Goal: Task Accomplishment & Management: Complete application form

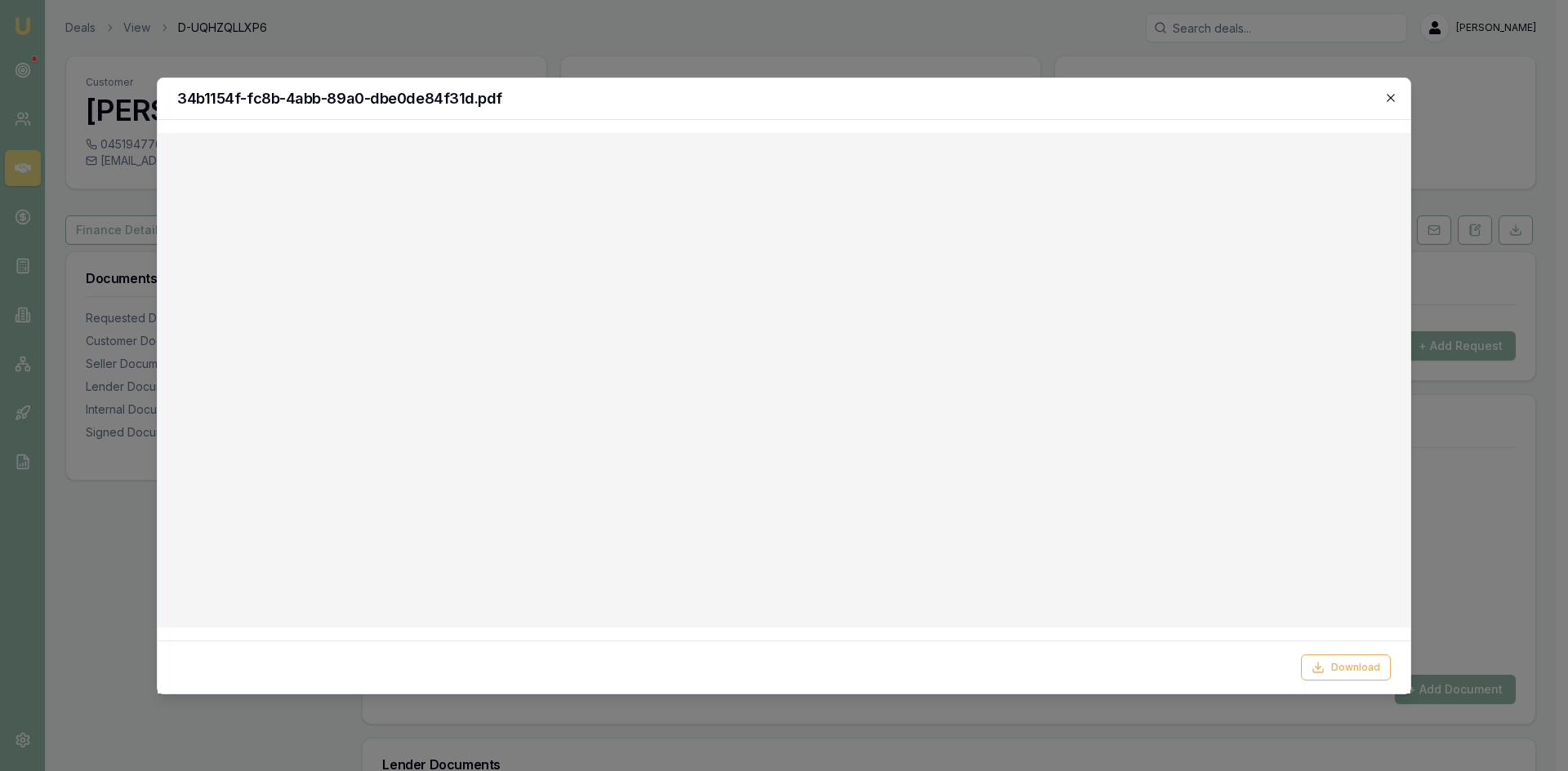
click at [1393, 103] on icon "button" at bounding box center [1391, 98] width 13 height 13
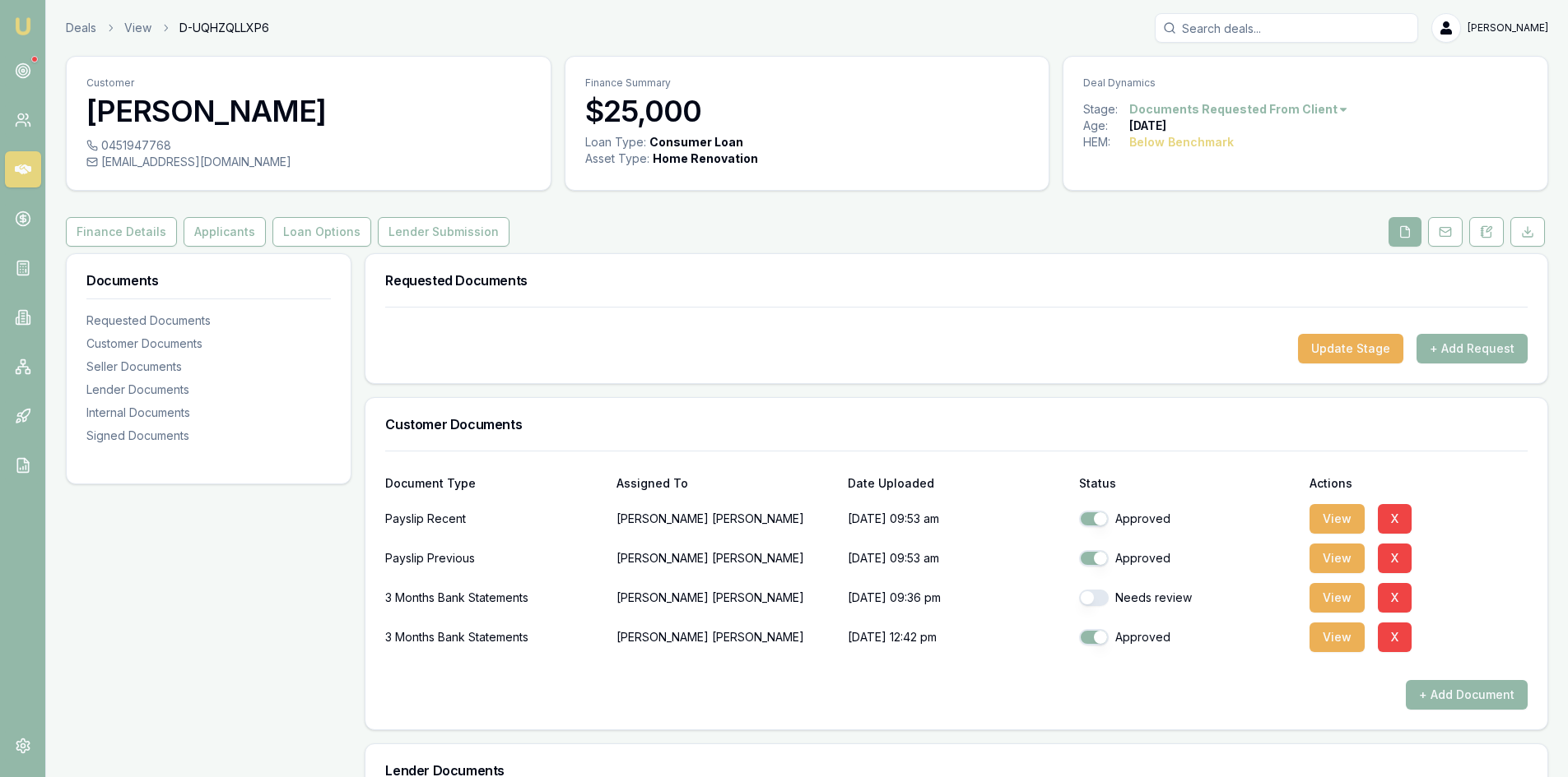
click at [12, 168] on link at bounding box center [23, 169] width 36 height 36
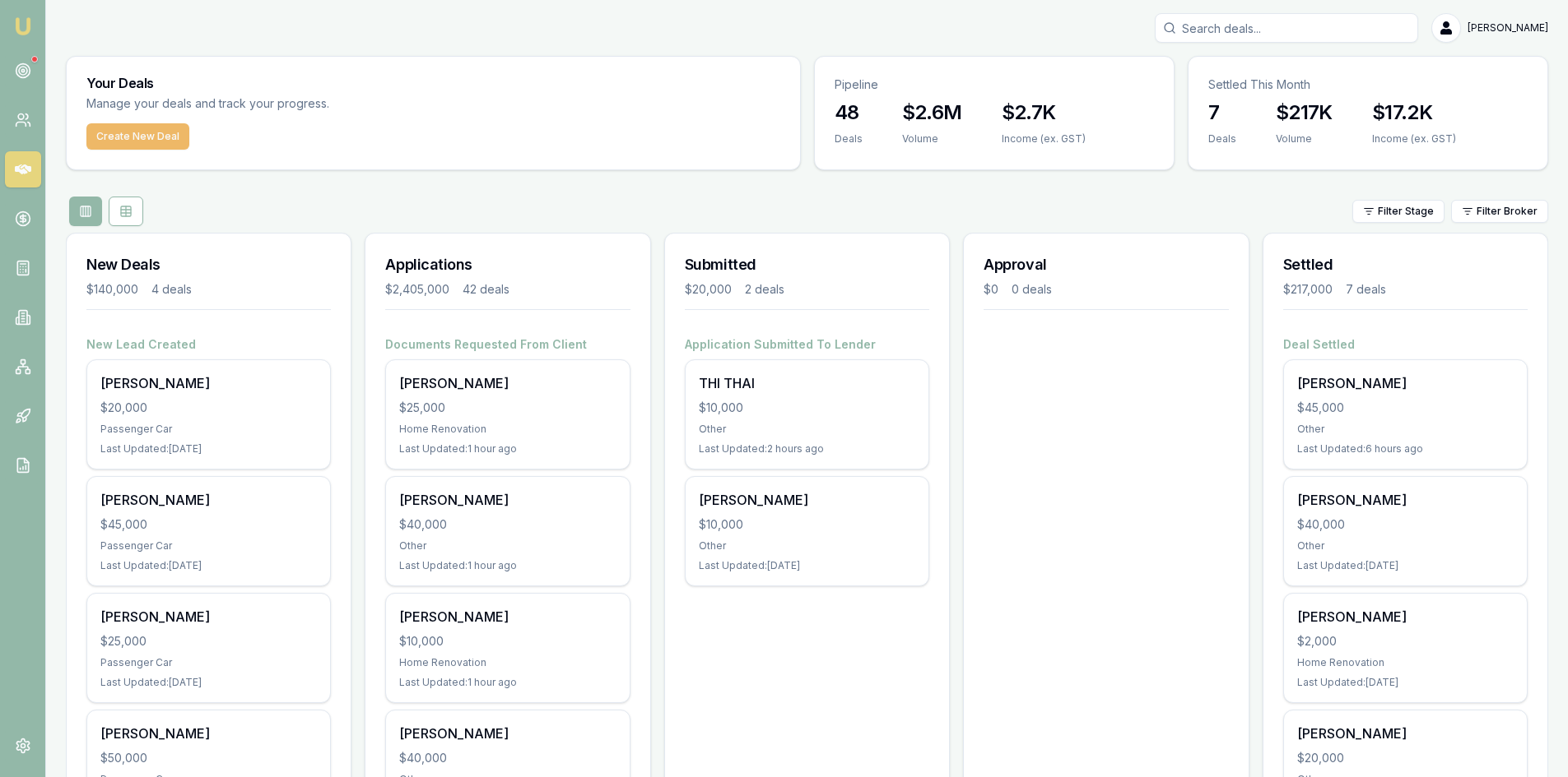
click at [120, 140] on button "Create New Deal" at bounding box center [137, 136] width 103 height 26
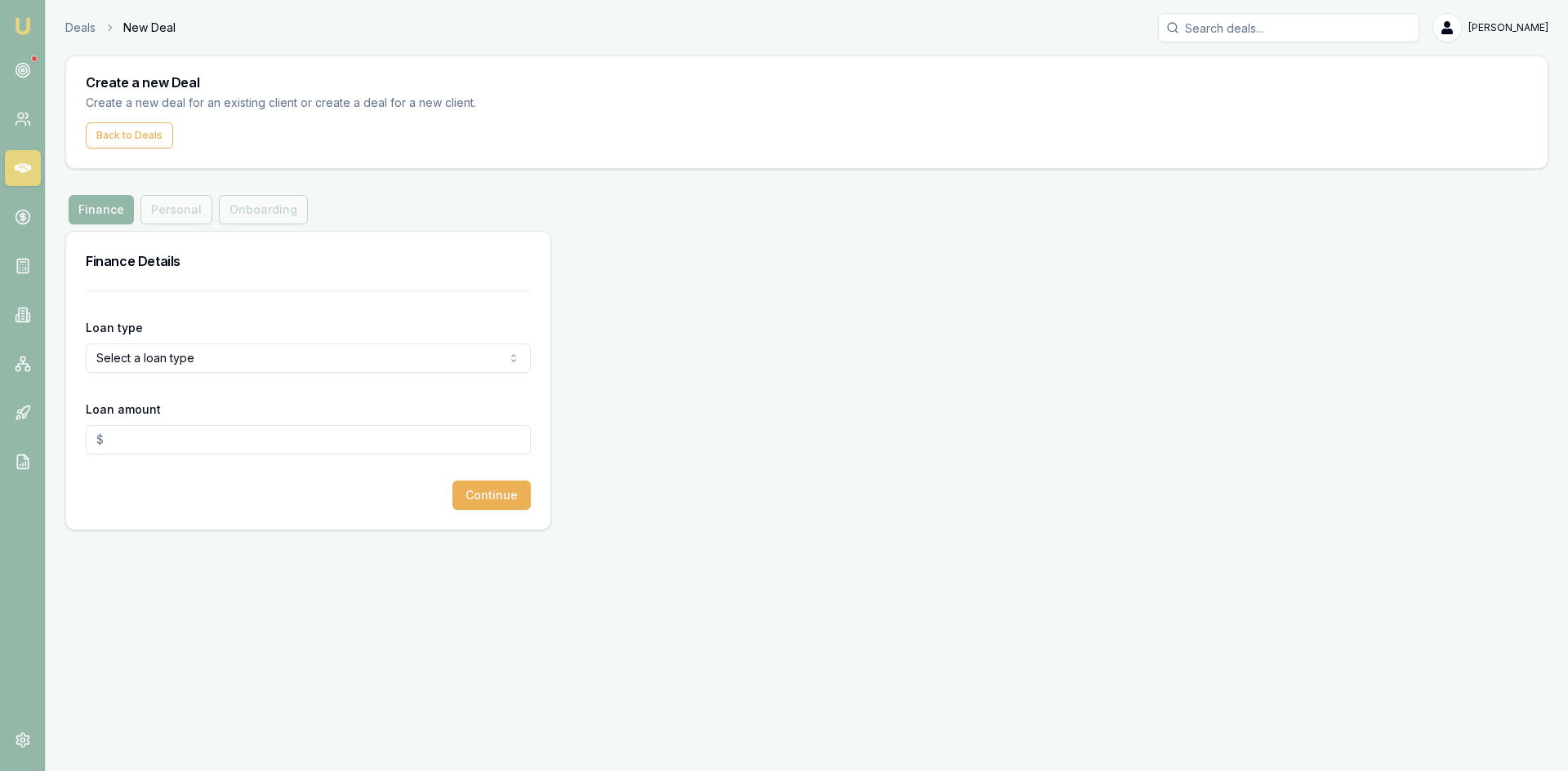
click at [236, 367] on html "Emu Broker Deals New Deal Steven Nguyen Toggle Menu Create a new Deal Create a …" at bounding box center [784, 386] width 1568 height 771
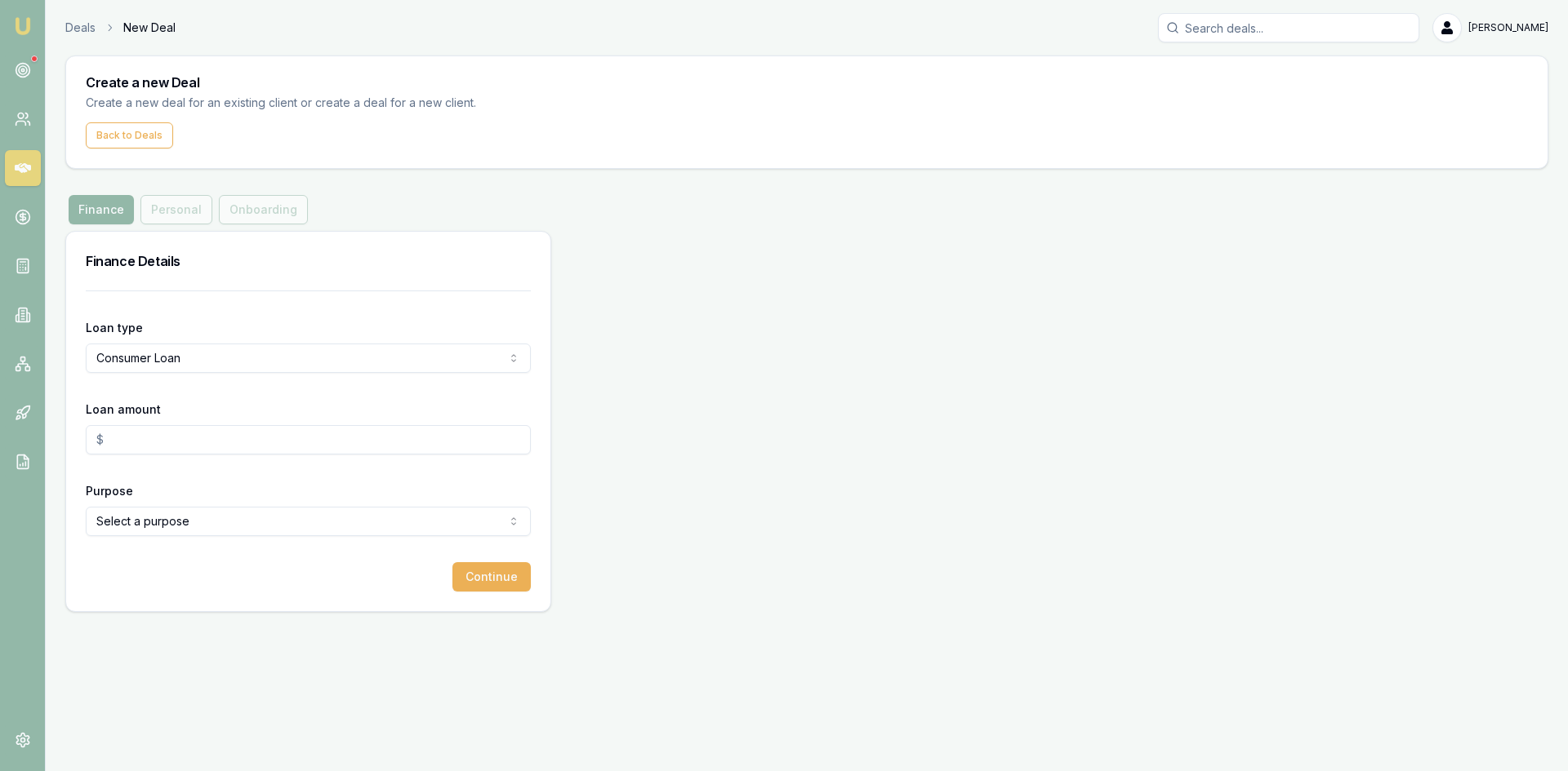
click at [168, 441] on input "Loan amount" at bounding box center [308, 440] width 445 height 30
type input "2"
click at [168, 440] on input "Loan amount" at bounding box center [308, 440] width 445 height 30
type input "$60,000.00"
click at [164, 526] on html "Emu Broker Deals New Deal Steven Nguyen Toggle Menu Create a new Deal Create a …" at bounding box center [784, 386] width 1568 height 771
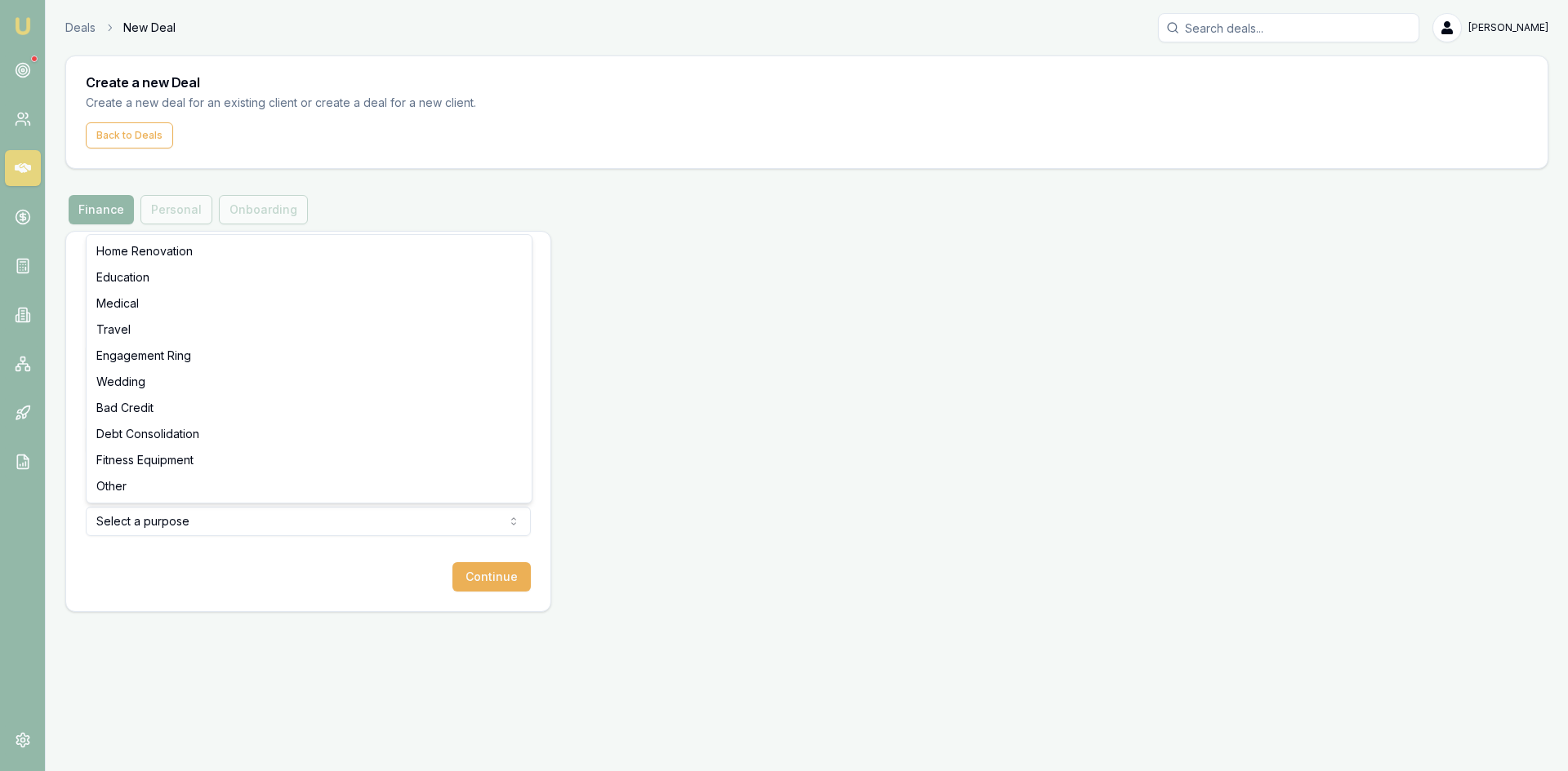
select select "OTHER"
click at [503, 575] on button "Continue" at bounding box center [491, 577] width 79 height 30
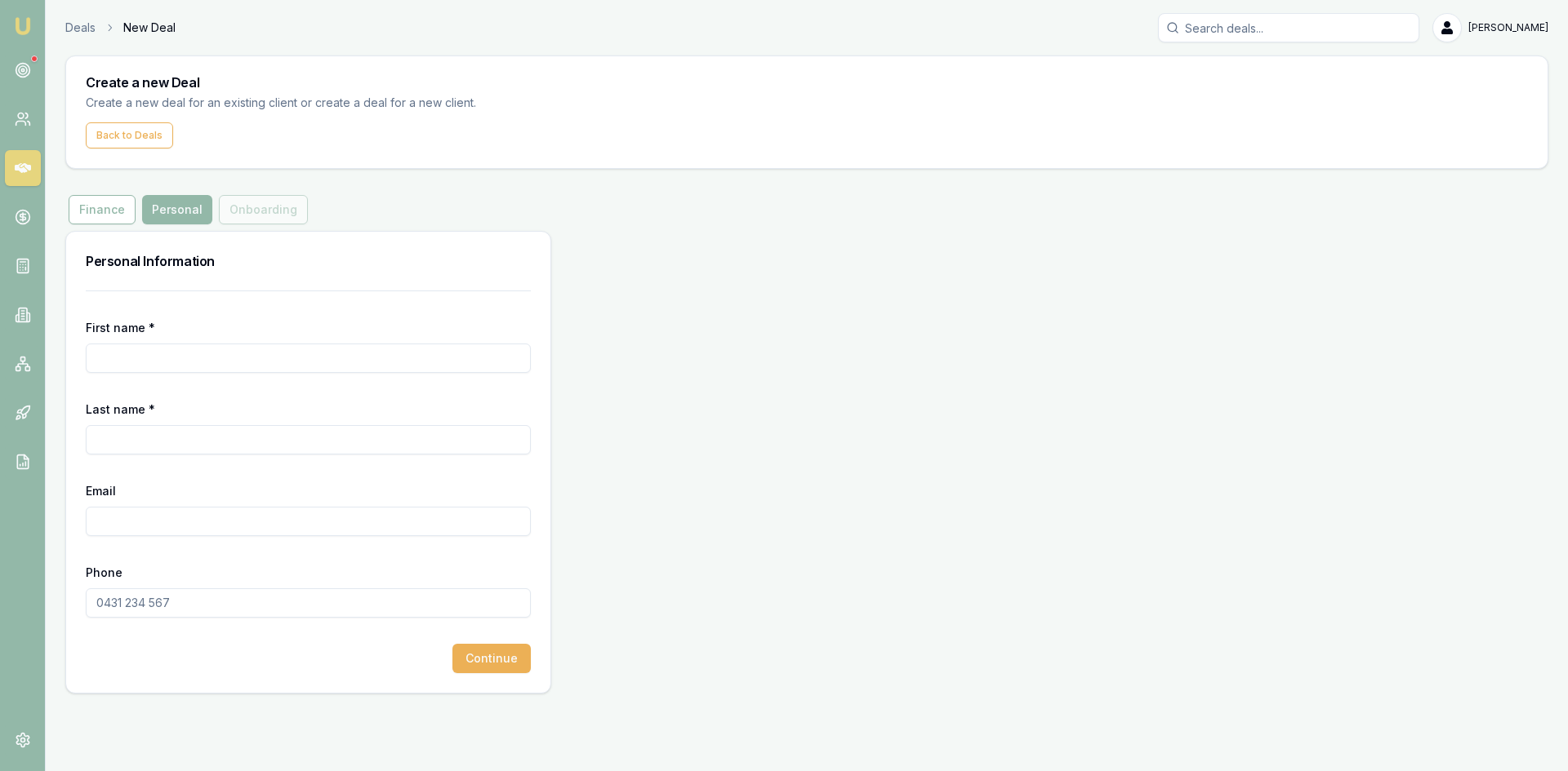
click at [103, 351] on input "First name *" at bounding box center [308, 358] width 445 height 30
type input "c"
type input "Chesire"
type input "t"
type input "Tuupo"
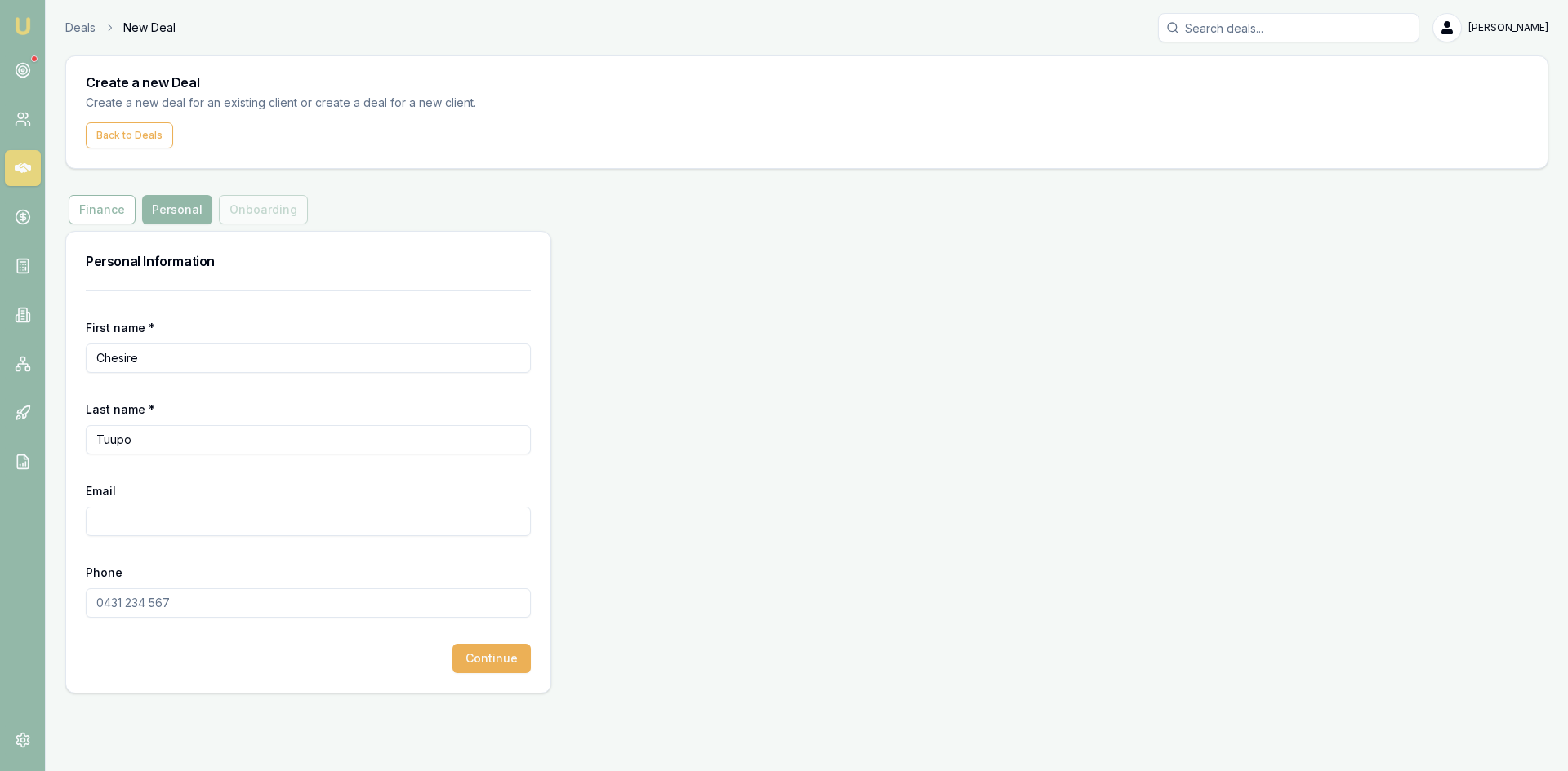
click at [156, 518] on input "Email" at bounding box center [308, 522] width 445 height 30
type input "ponies86@hotmail.com"
drag, startPoint x: 160, startPoint y: 682, endPoint x: 163, endPoint y: 664, distance: 18.2
click at [161, 682] on div "First name * Chesire Last name * Tuupo Email ponies86@hotmail.com Phone Continue" at bounding box center [309, 491] width 484 height 403
click at [147, 606] on input "Phone" at bounding box center [308, 604] width 445 height 30
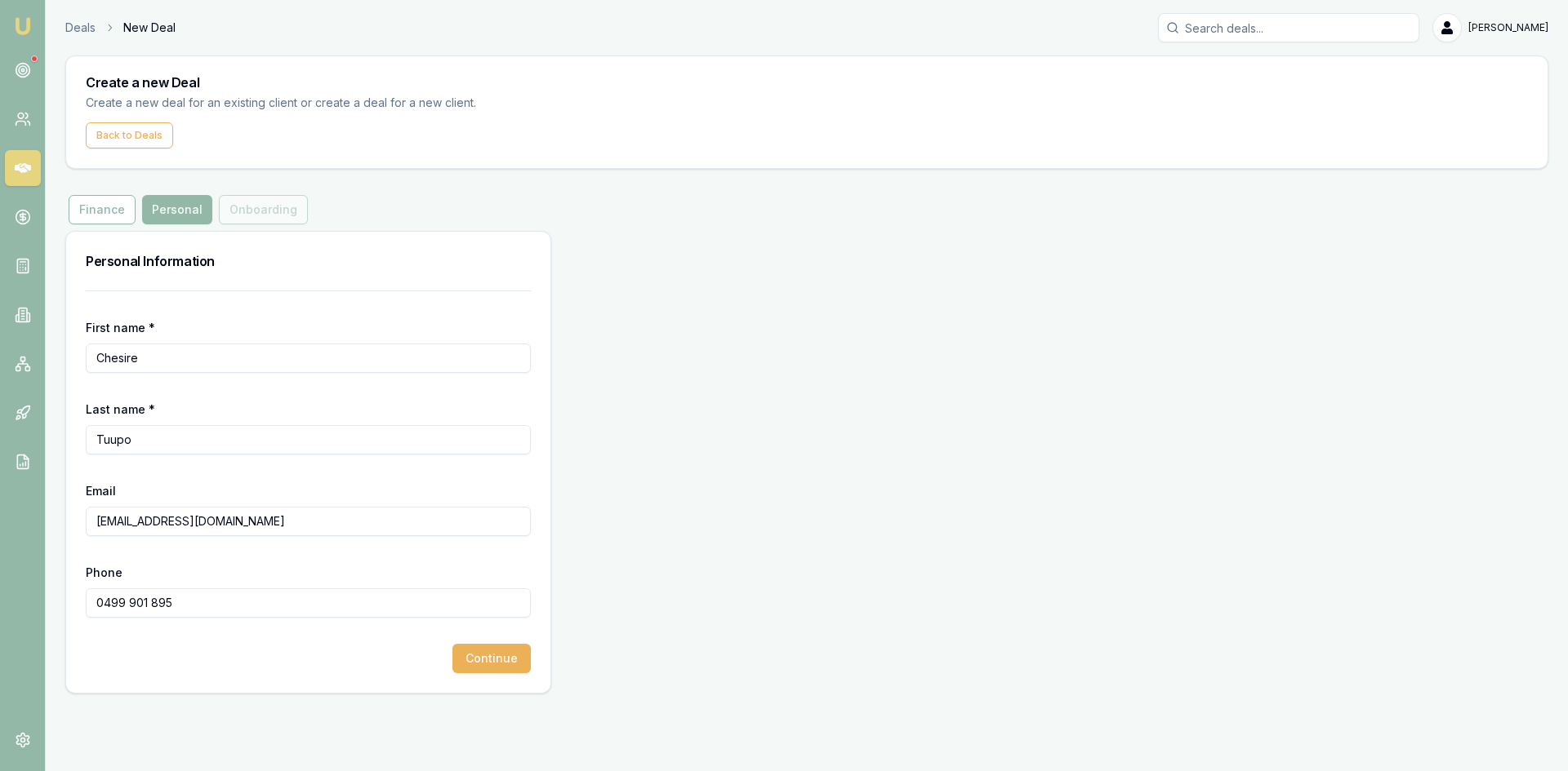
type input "0499 901 895"
click at [247, 693] on div "Personal Information First name * Chesire Last name * Tuupo Email ponies86@hotm…" at bounding box center [309, 463] width 486 height 463
click at [483, 659] on button "Continue" at bounding box center [491, 659] width 79 height 30
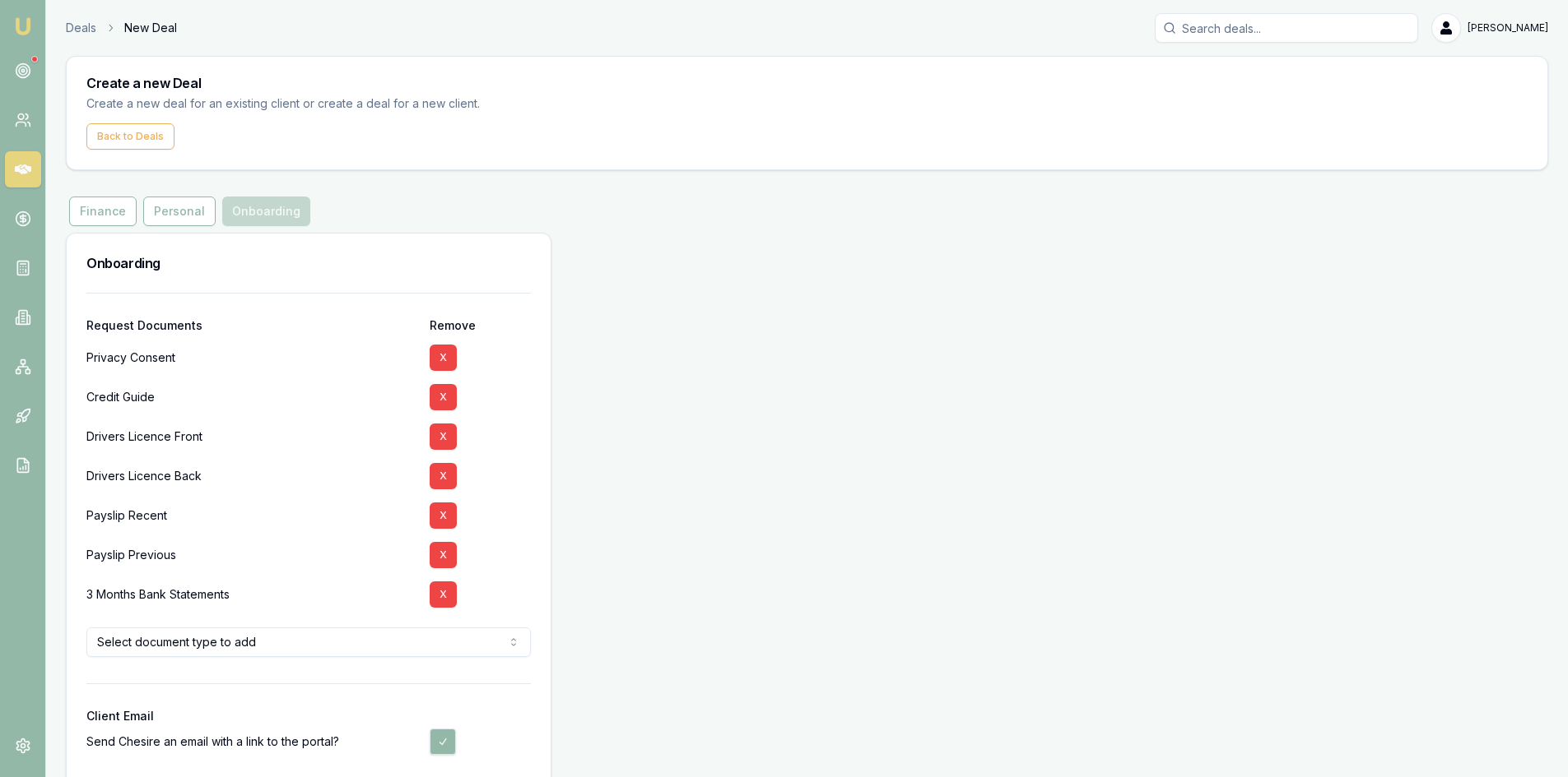
scroll to position [74, 0]
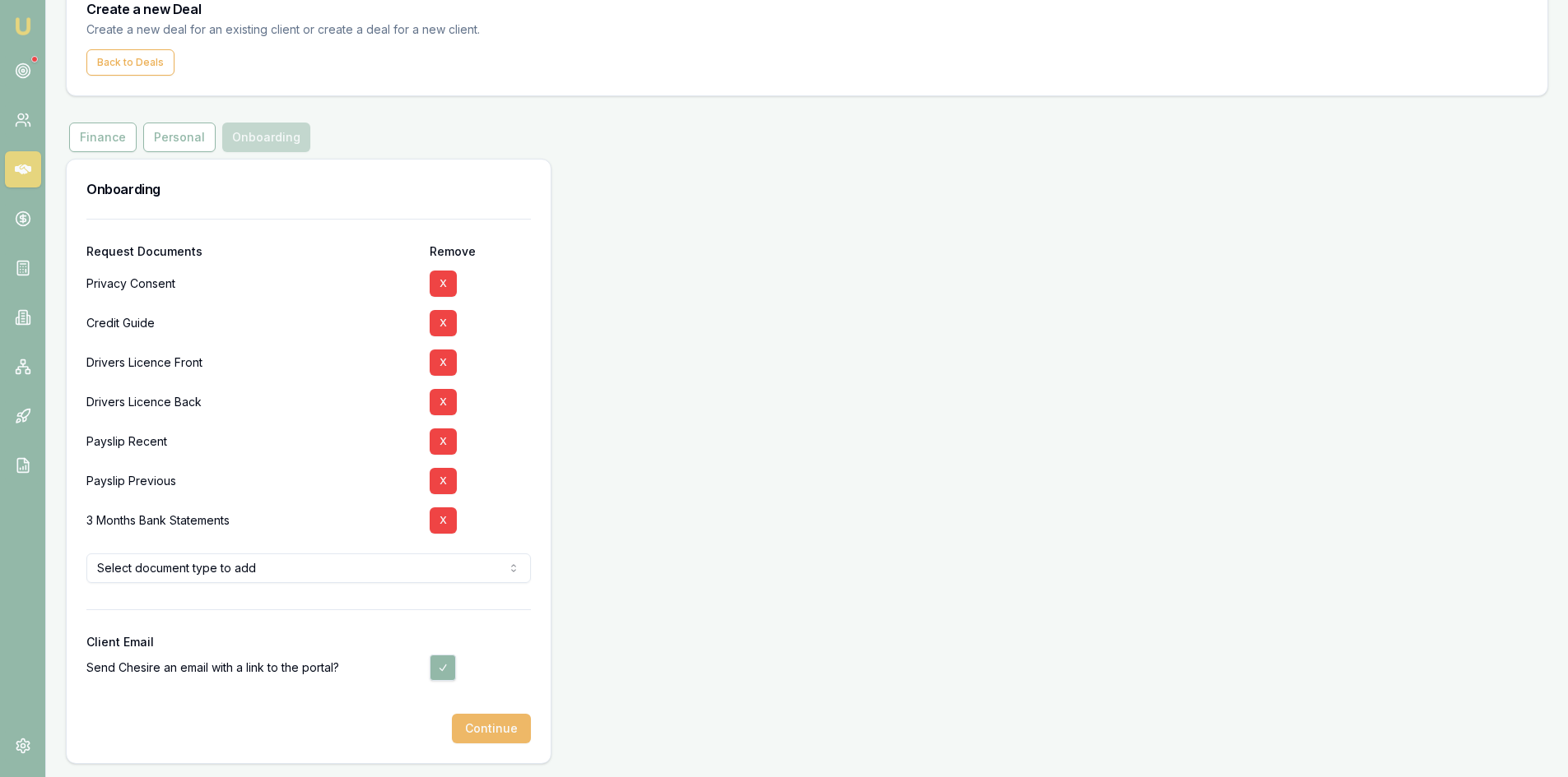
click at [486, 734] on button "Continue" at bounding box center [491, 729] width 79 height 30
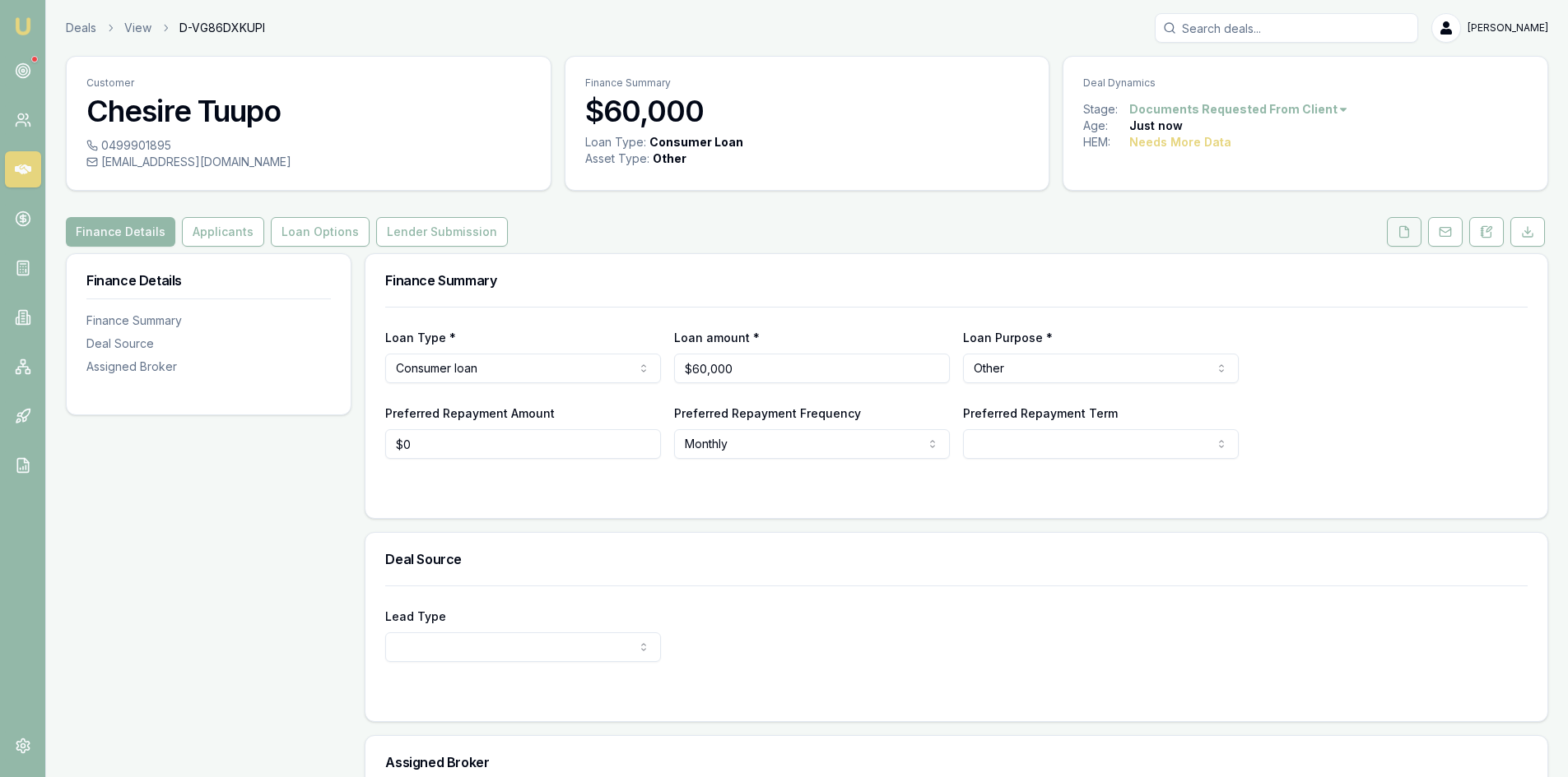
click at [1413, 236] on button at bounding box center [1404, 232] width 35 height 30
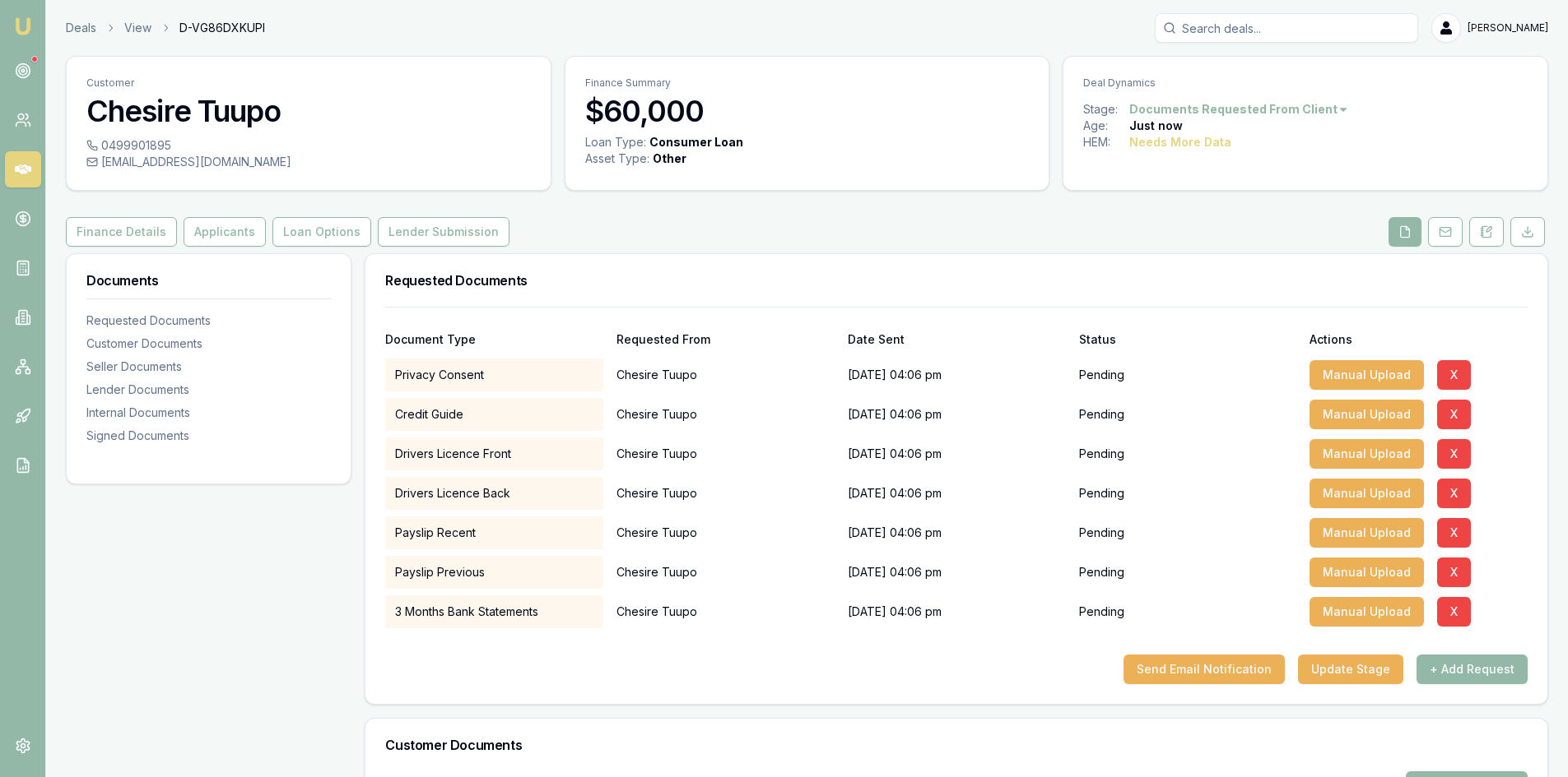
scroll to position [247, 0]
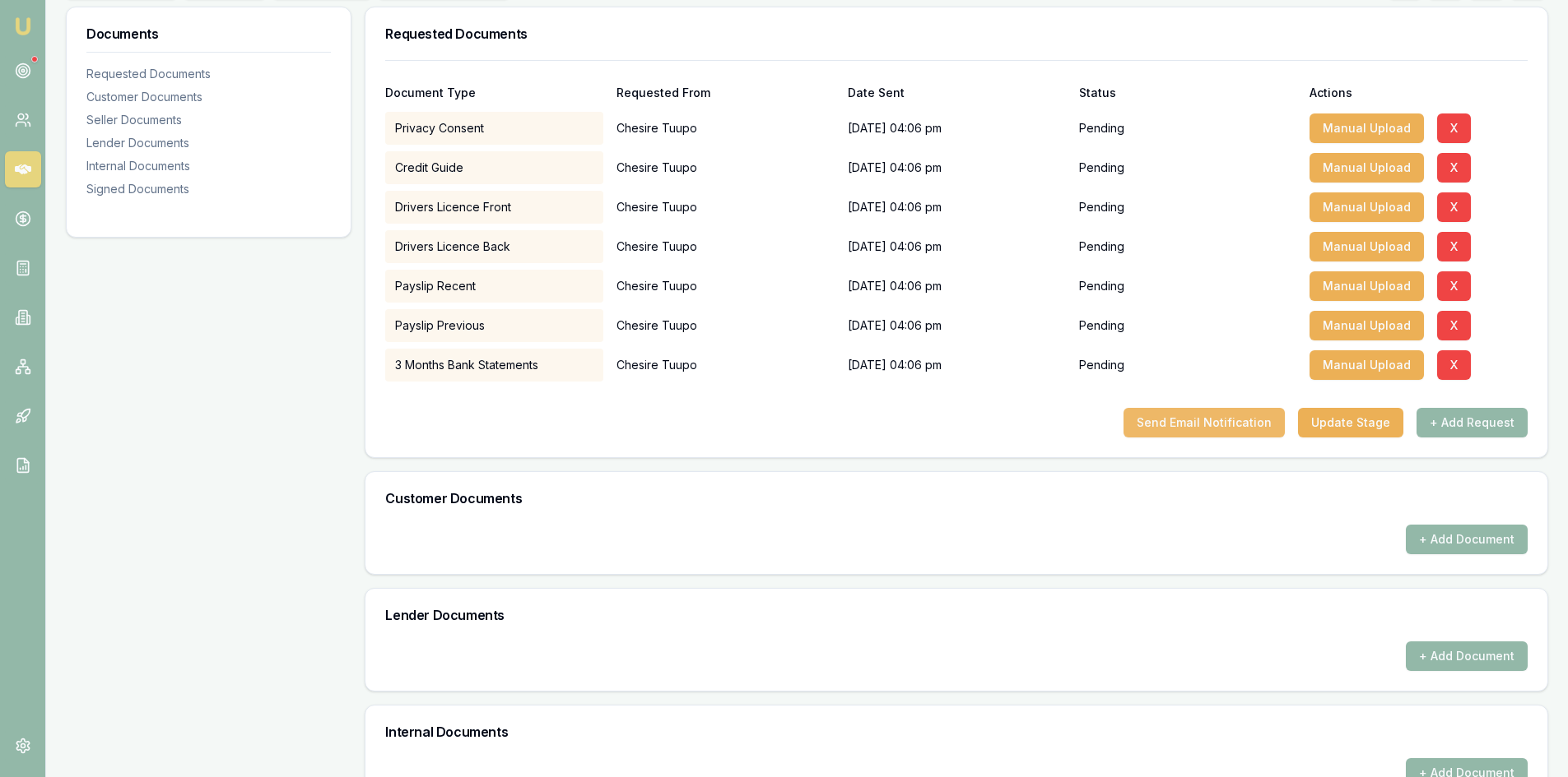
click at [1240, 422] on button "Send Email Notification" at bounding box center [1203, 423] width 161 height 30
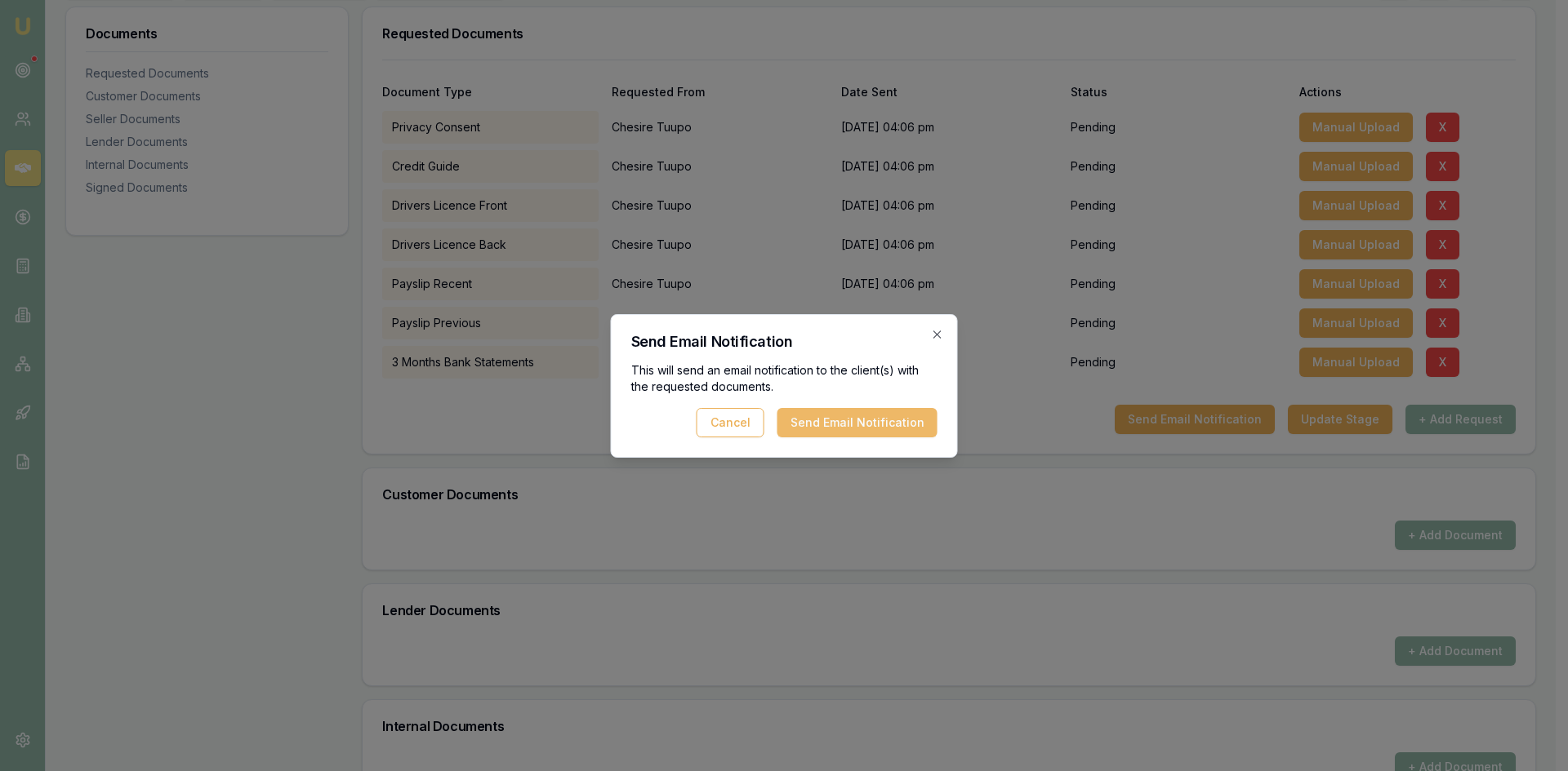
click at [907, 428] on button "Send Email Notification" at bounding box center [857, 423] width 160 height 30
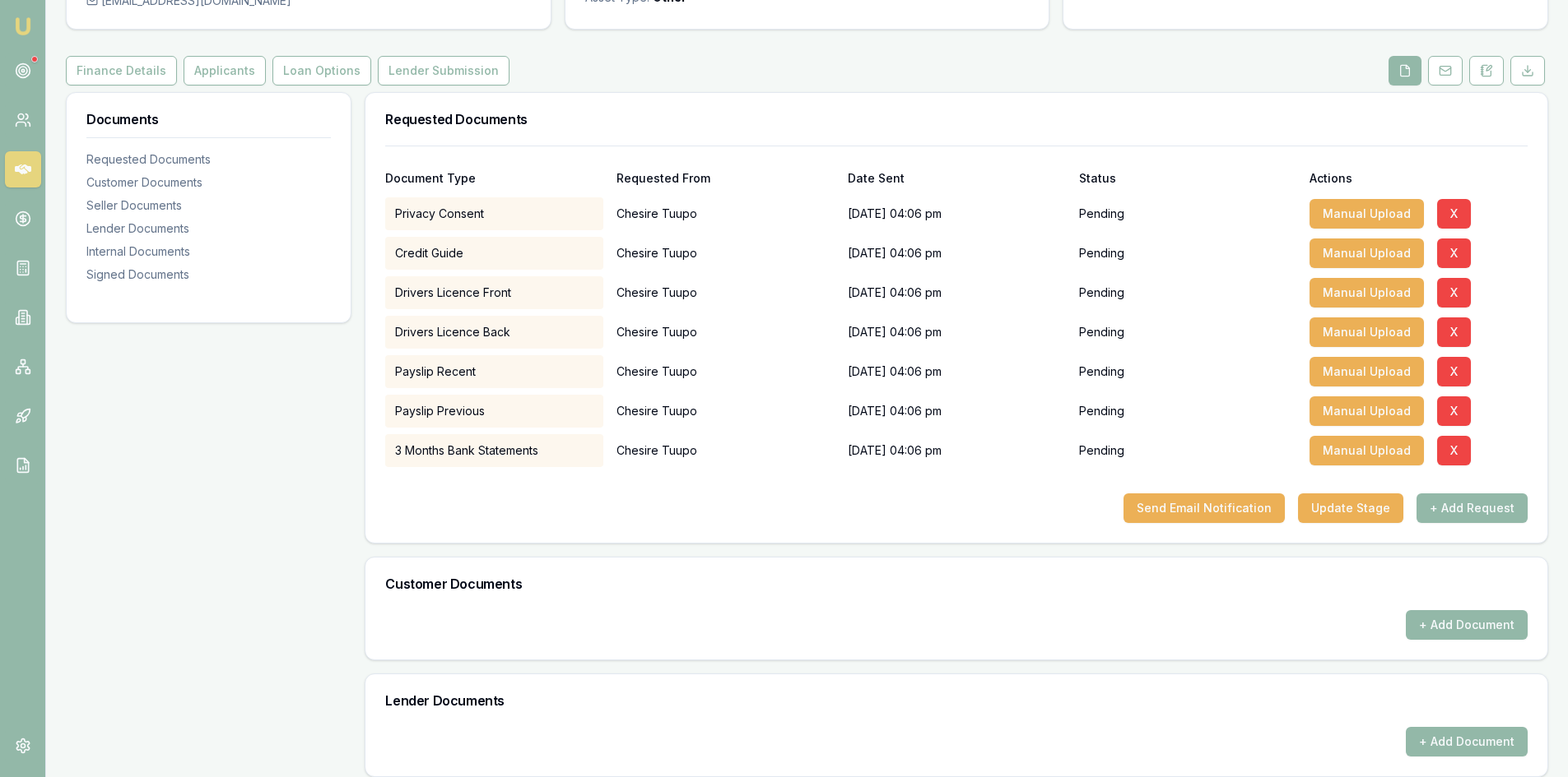
scroll to position [0, 0]
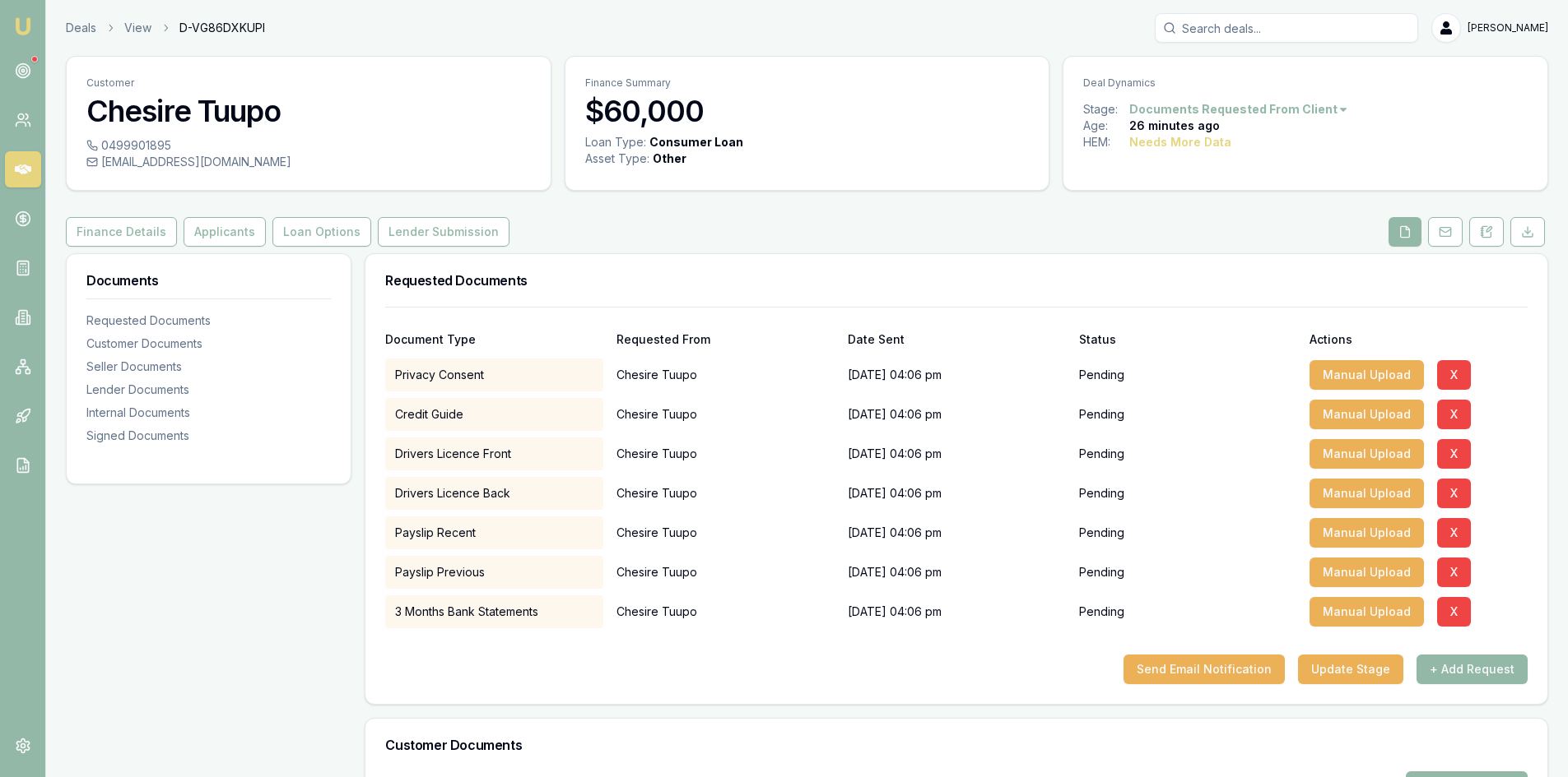
click at [20, 172] on icon at bounding box center [23, 169] width 17 height 10
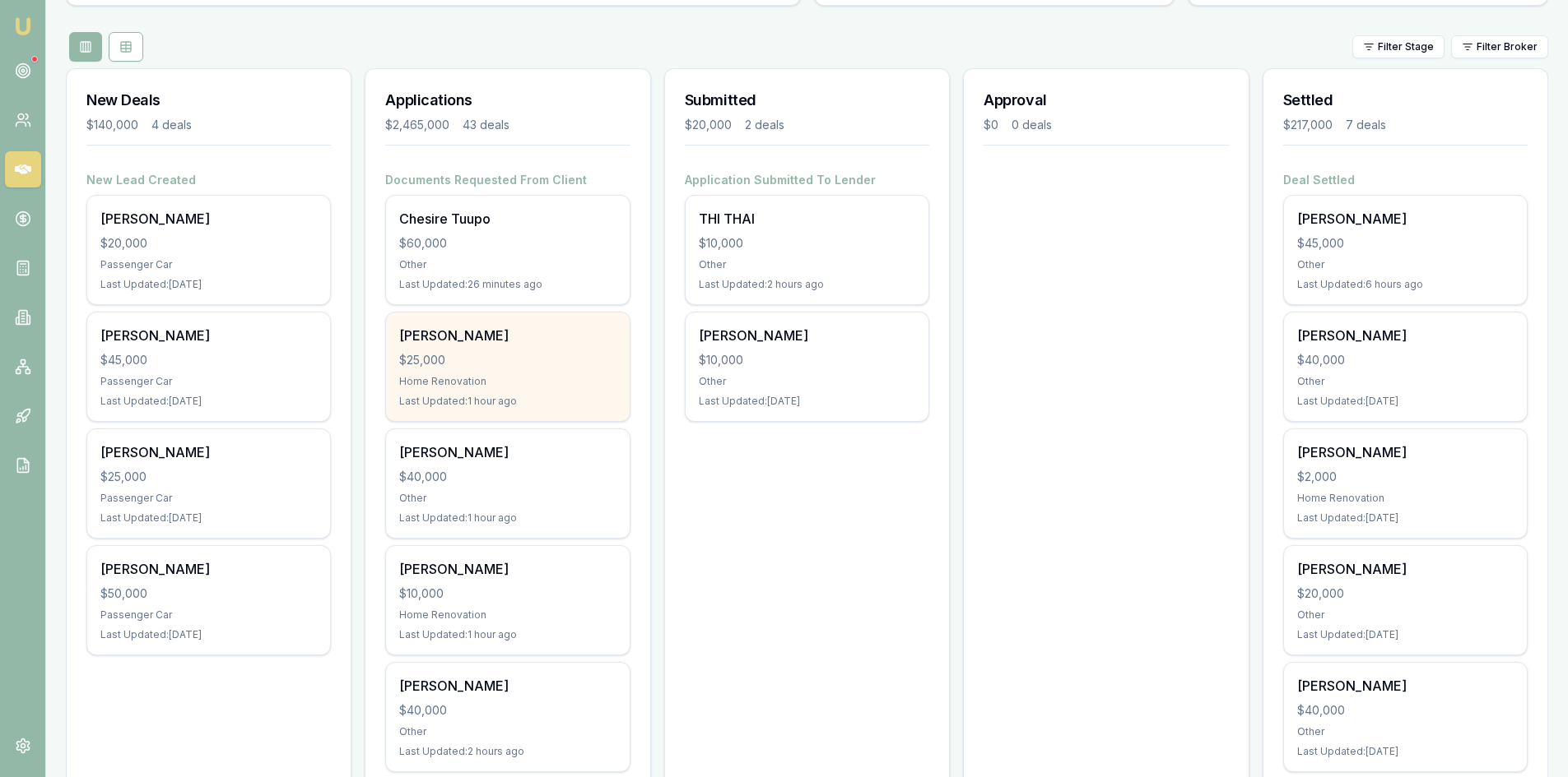
scroll to position [247, 0]
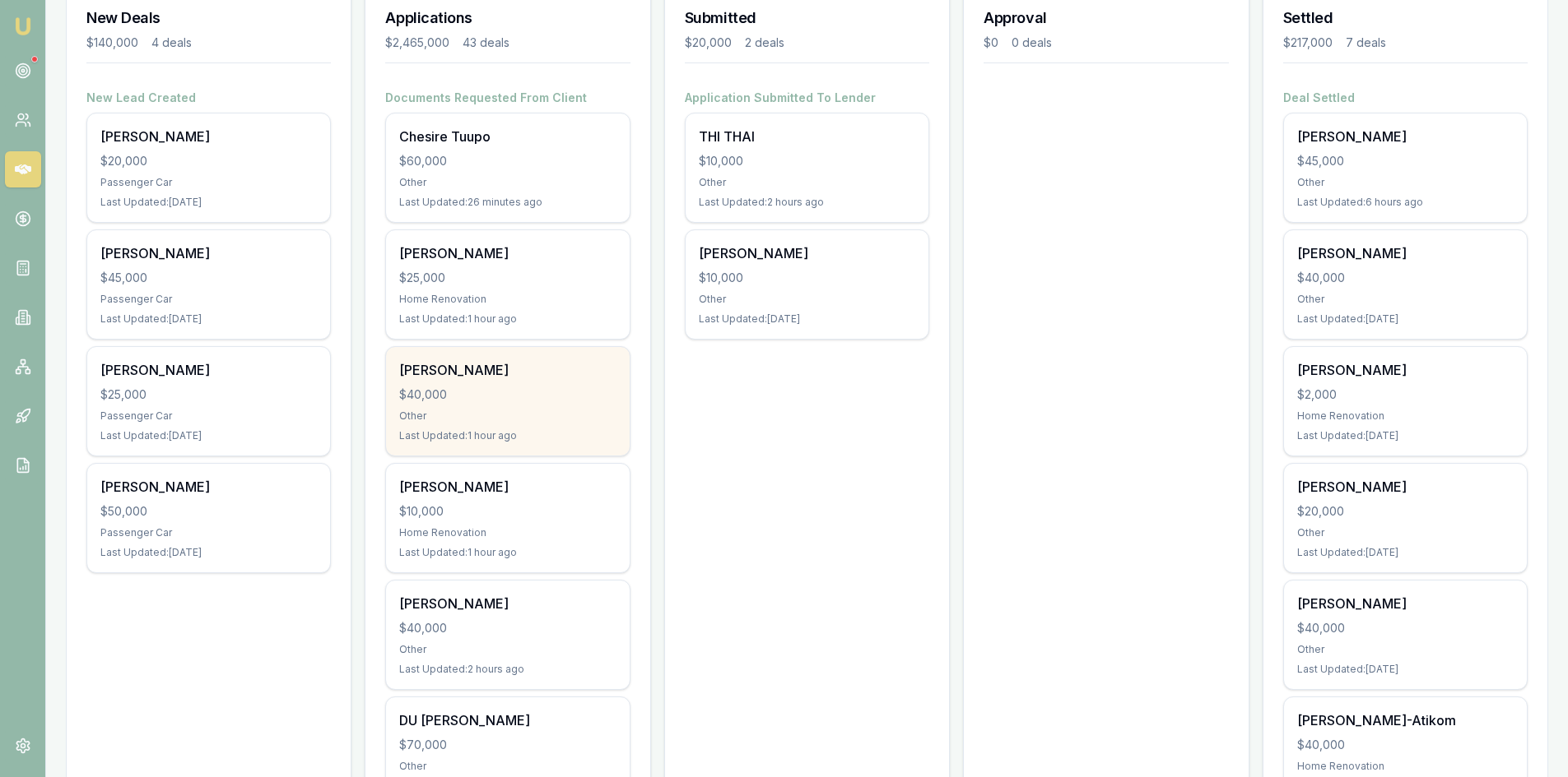
click at [575, 413] on div "Other" at bounding box center [508, 417] width 217 height 13
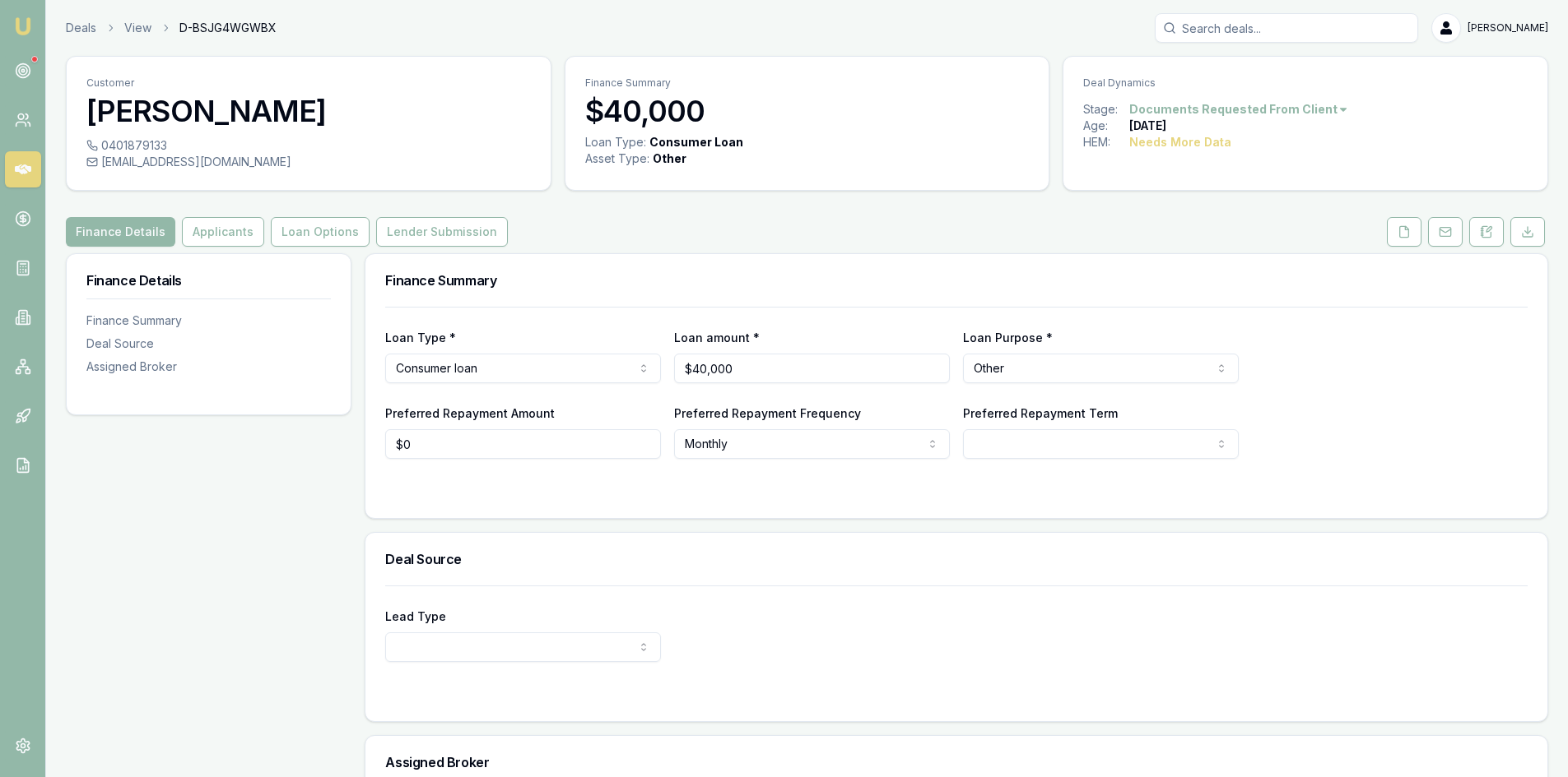
scroll to position [83, 0]
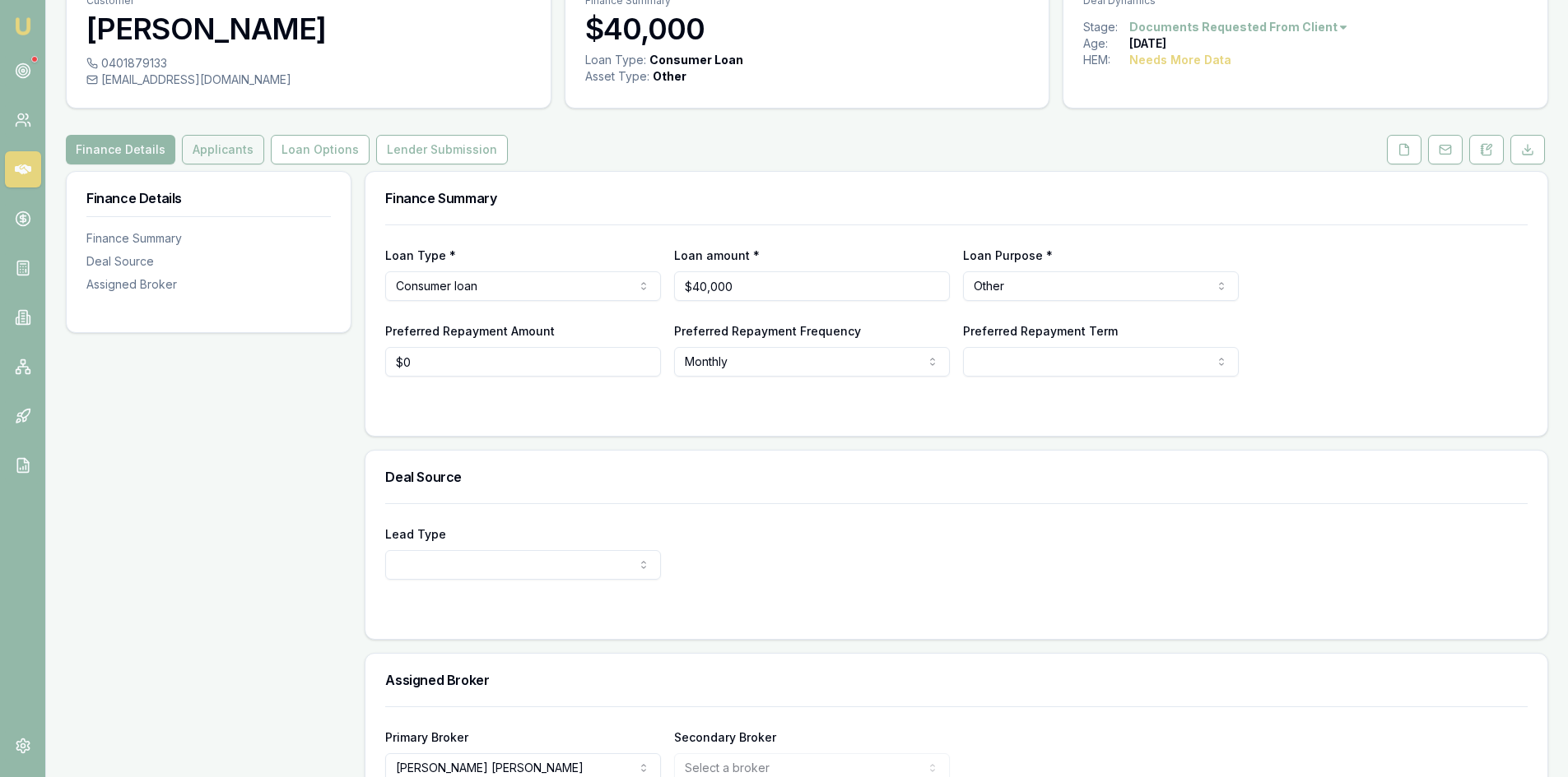
click at [213, 152] on button "Applicants" at bounding box center [223, 150] width 83 height 30
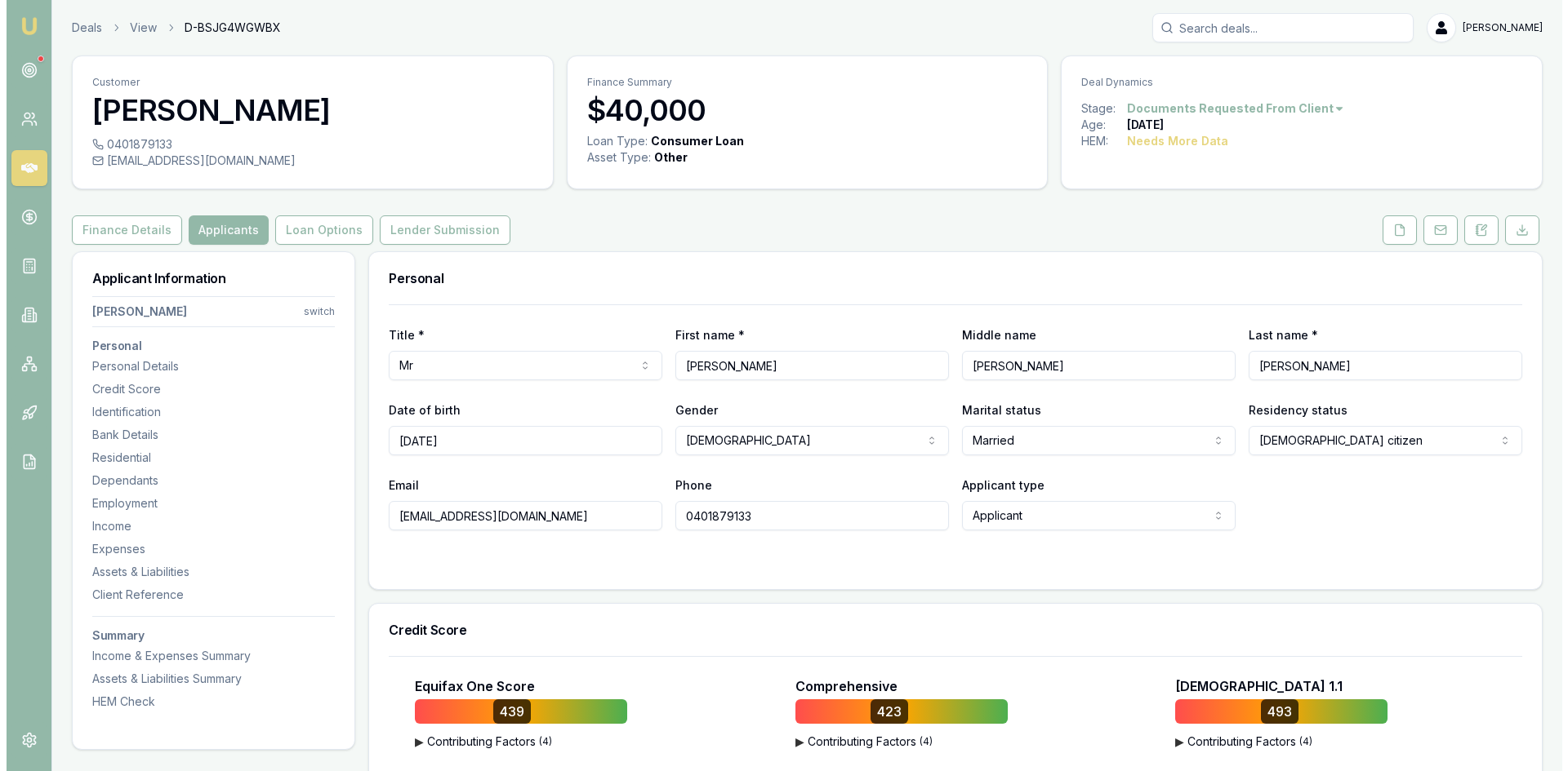
scroll to position [245, 0]
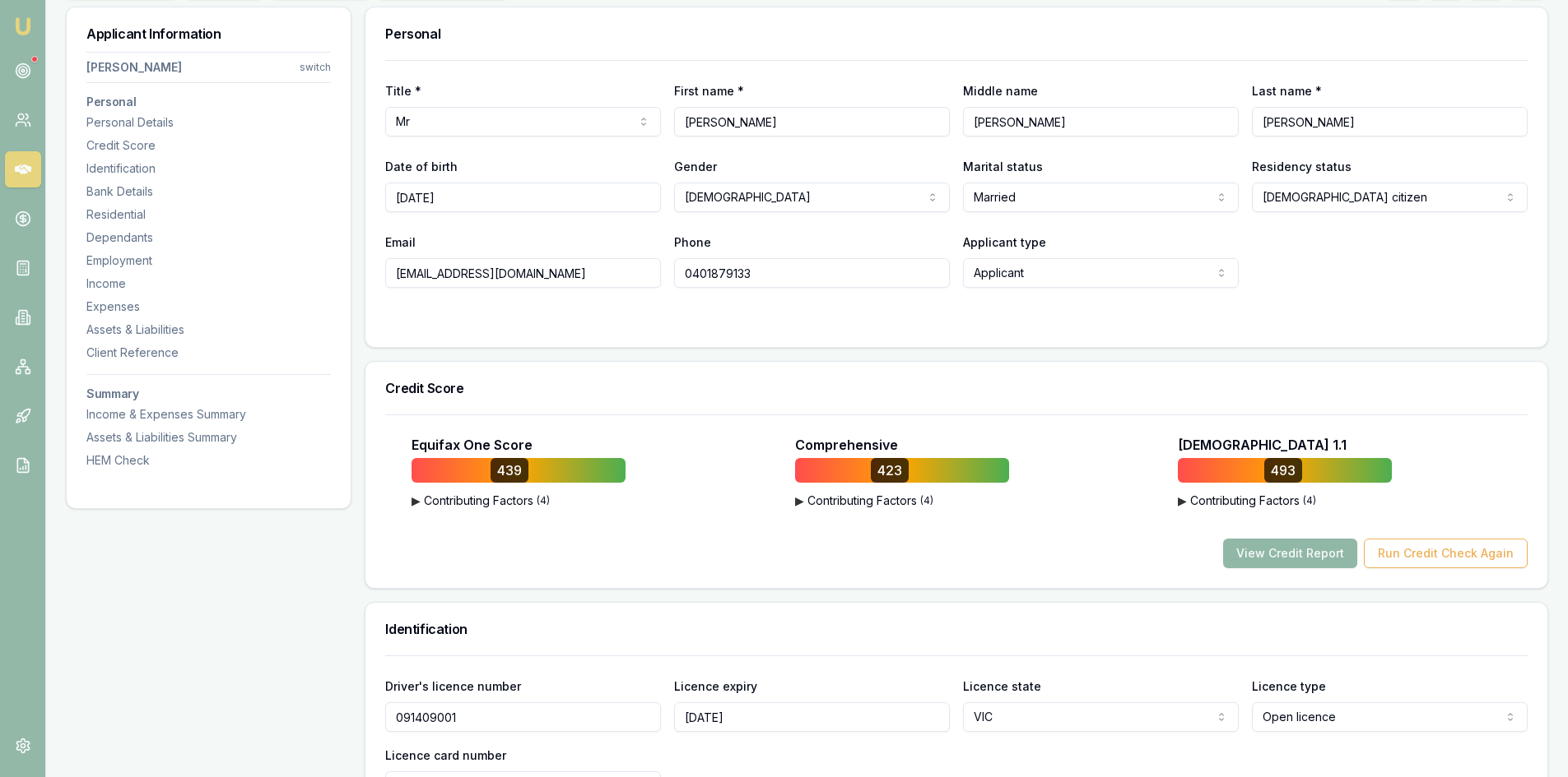
click at [1297, 549] on button "View Credit Report" at bounding box center [1290, 554] width 134 height 30
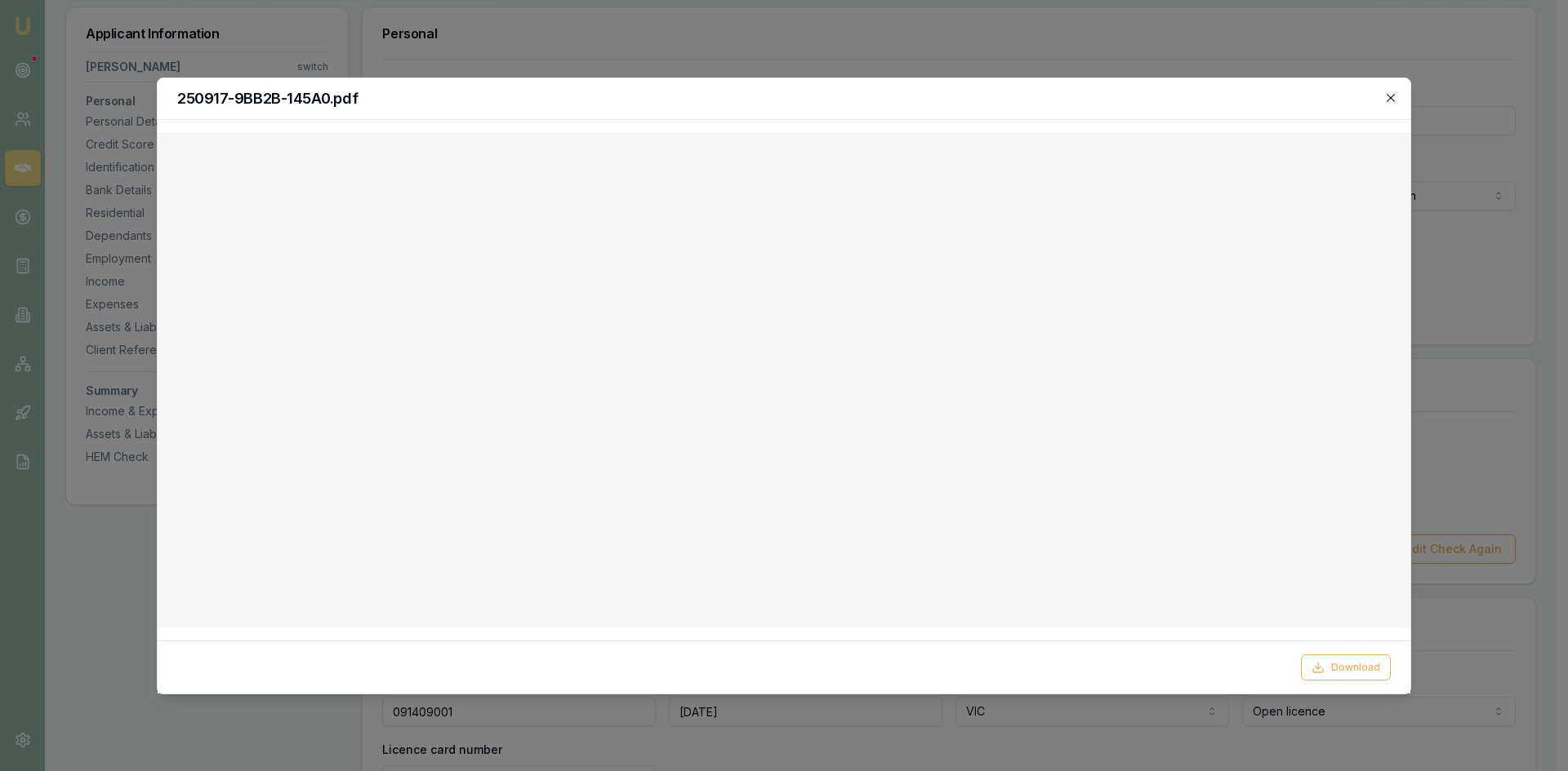
click at [1391, 96] on icon "button" at bounding box center [1391, 98] width 13 height 13
